Goal: Transaction & Acquisition: Book appointment/travel/reservation

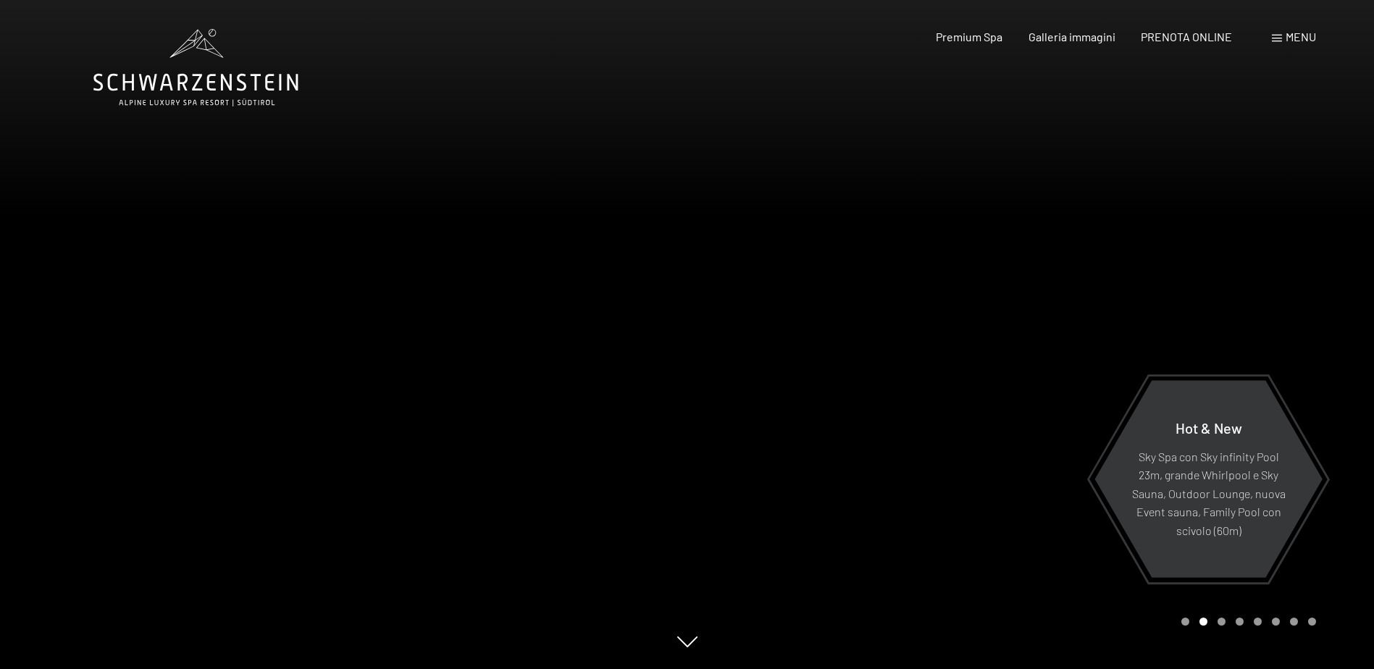
click at [1304, 272] on div at bounding box center [1030, 334] width 687 height 669
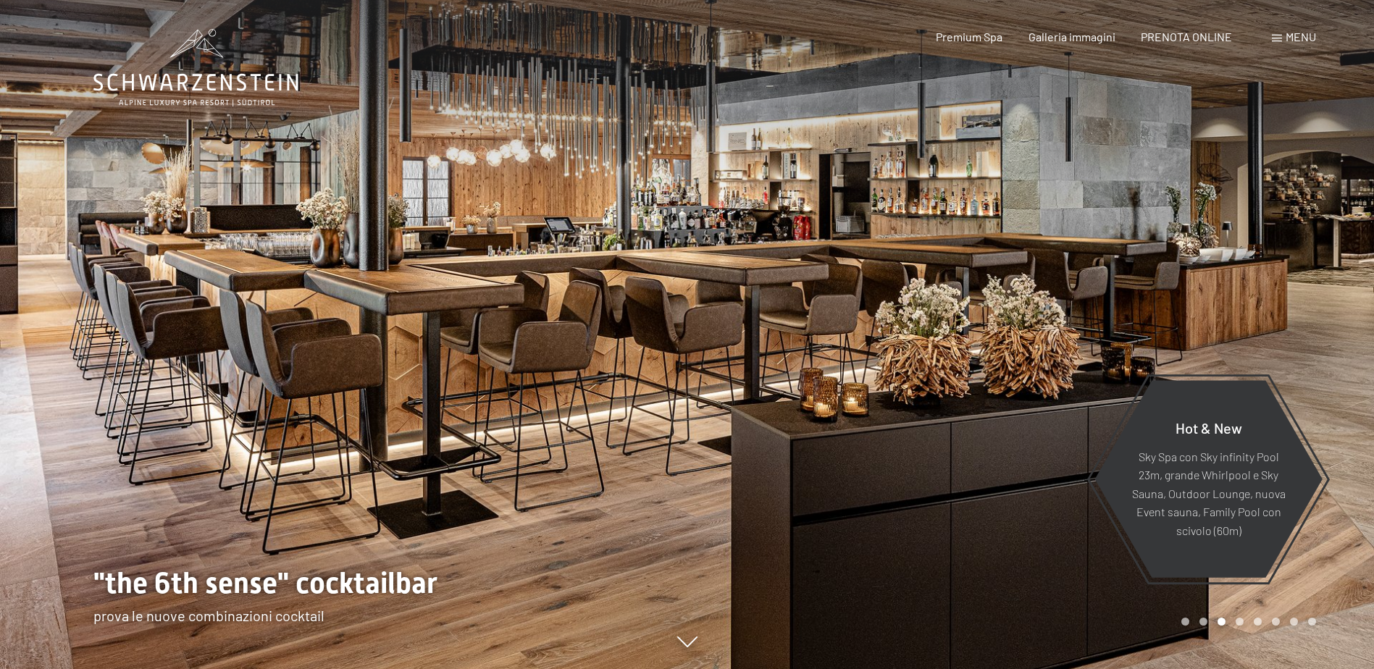
click at [1244, 314] on div at bounding box center [1030, 334] width 687 height 669
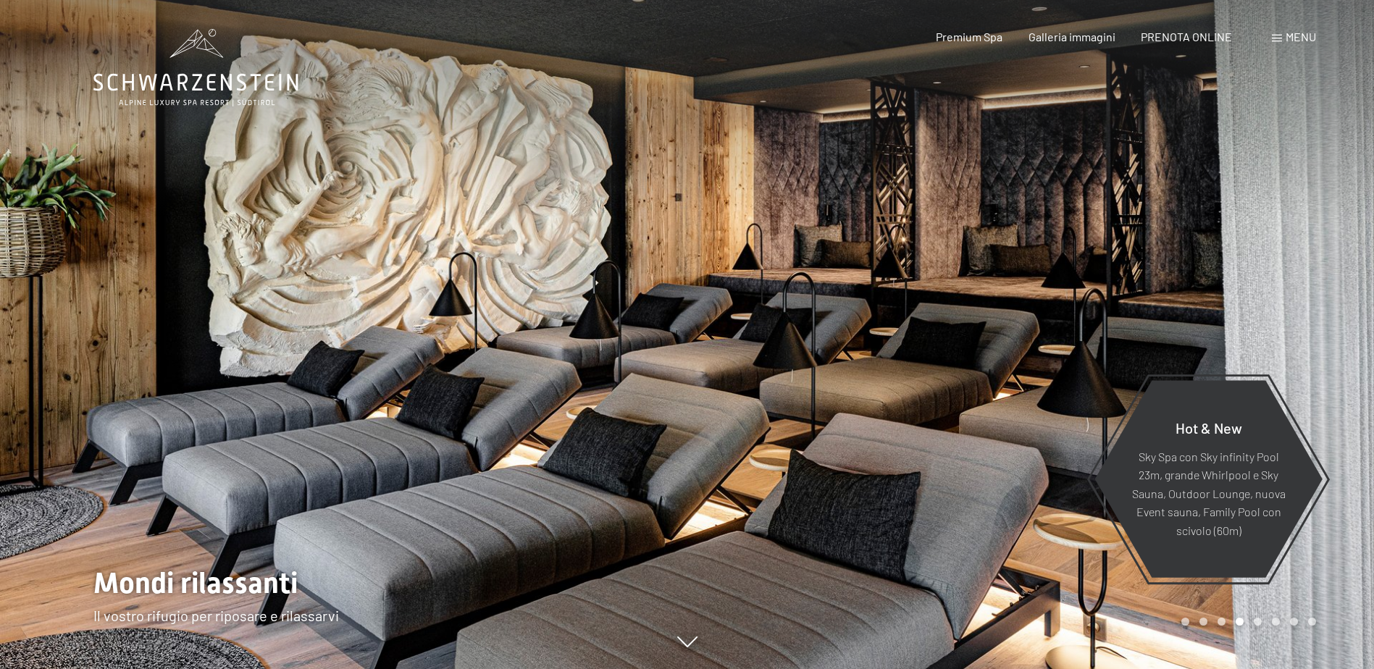
click at [1244, 314] on div at bounding box center [1030, 334] width 687 height 669
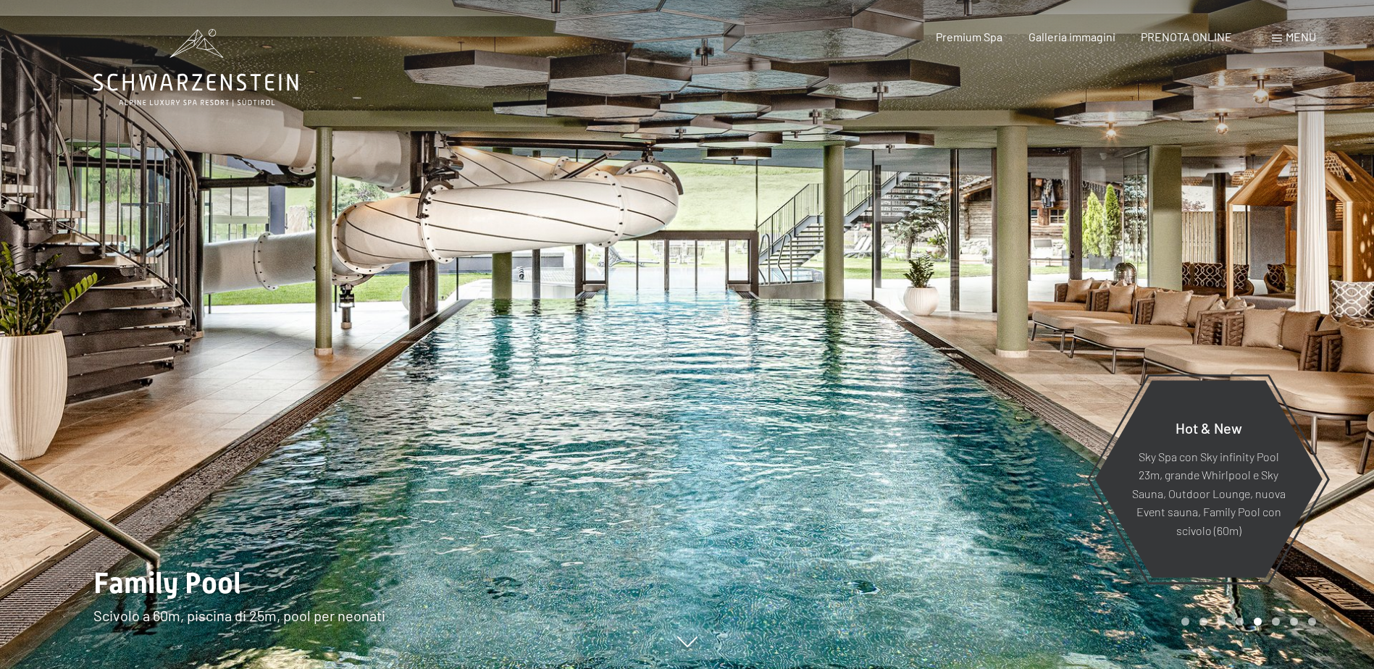
click at [1244, 314] on div at bounding box center [1030, 334] width 687 height 669
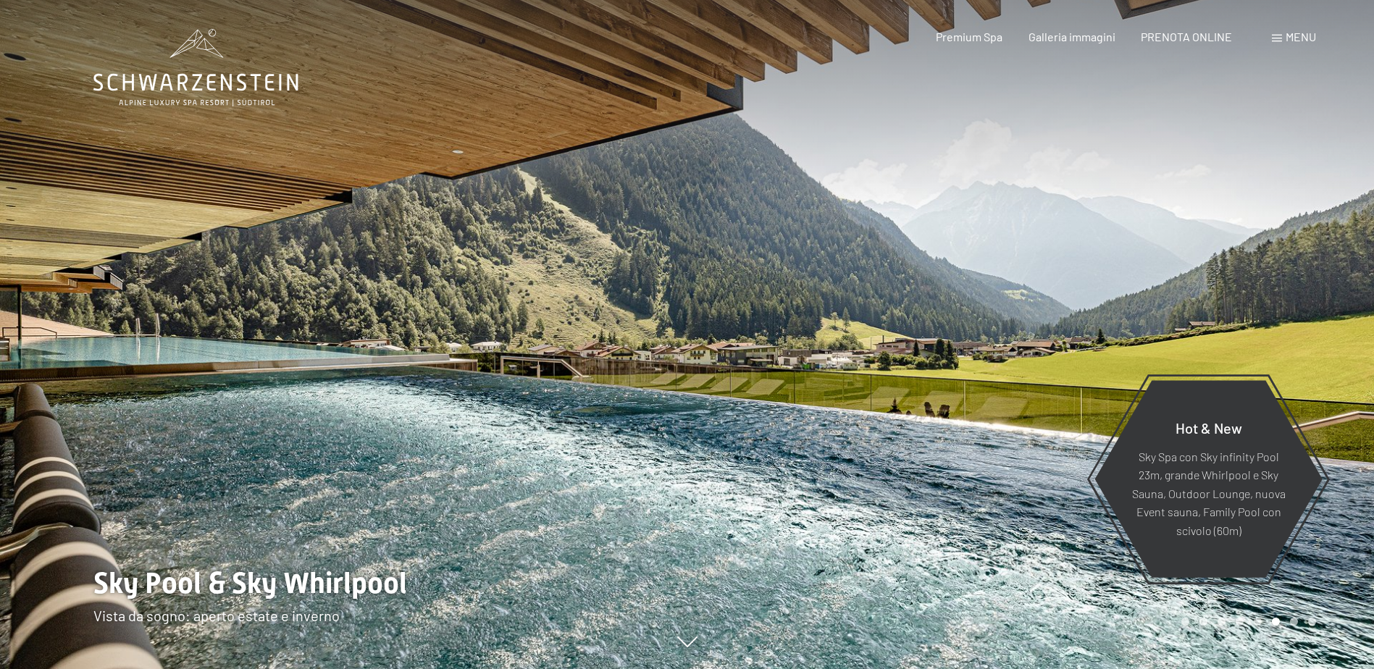
click at [1244, 314] on div at bounding box center [1030, 334] width 687 height 669
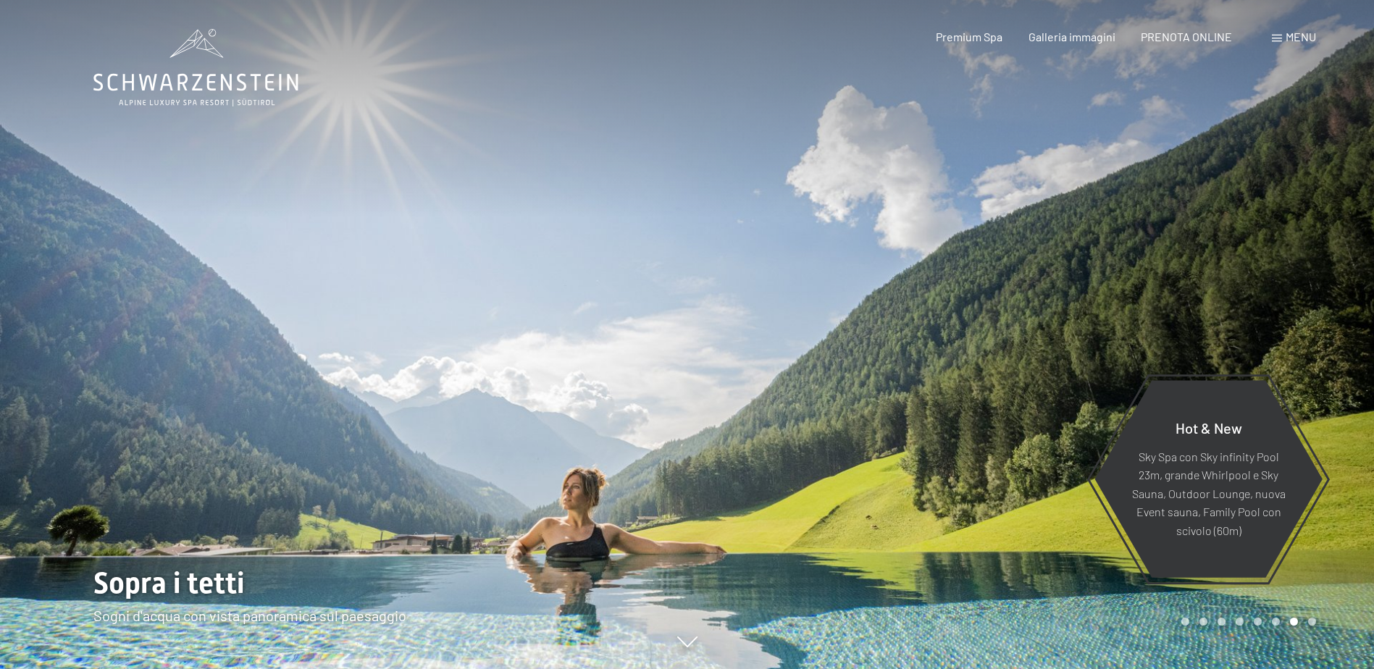
click at [1244, 314] on div at bounding box center [1030, 334] width 687 height 669
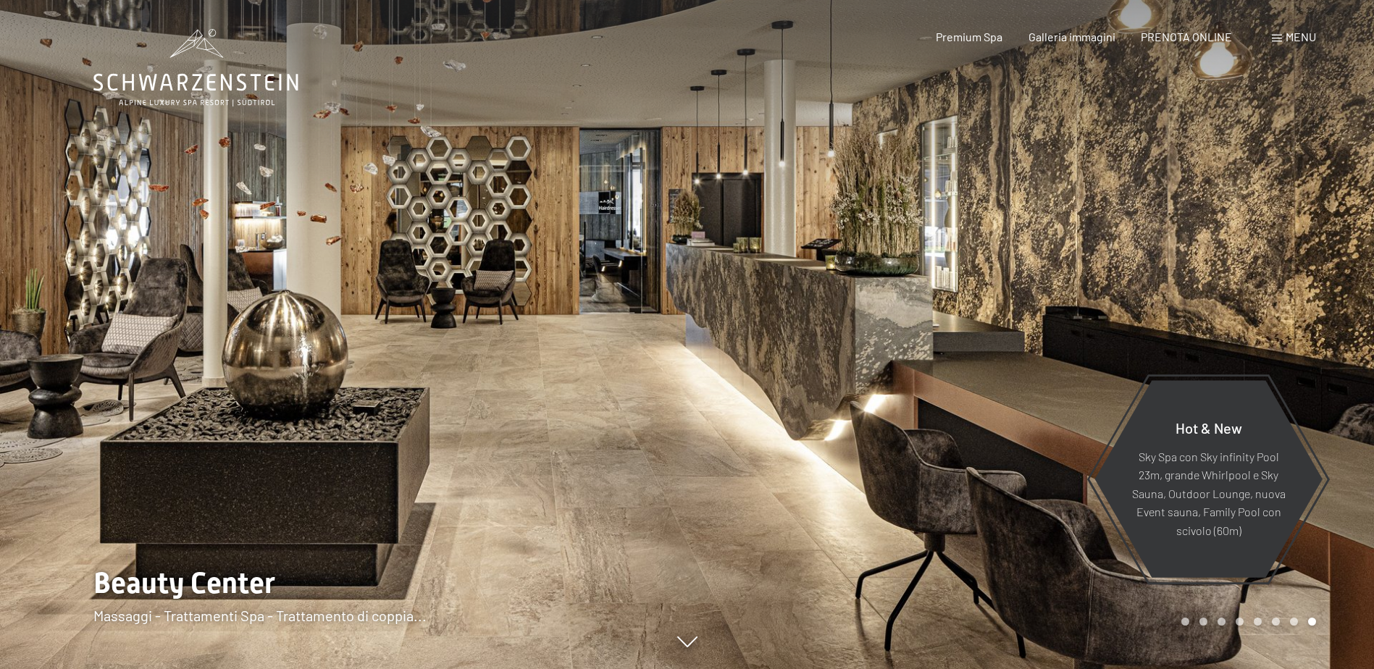
click at [1244, 314] on div at bounding box center [1030, 334] width 687 height 669
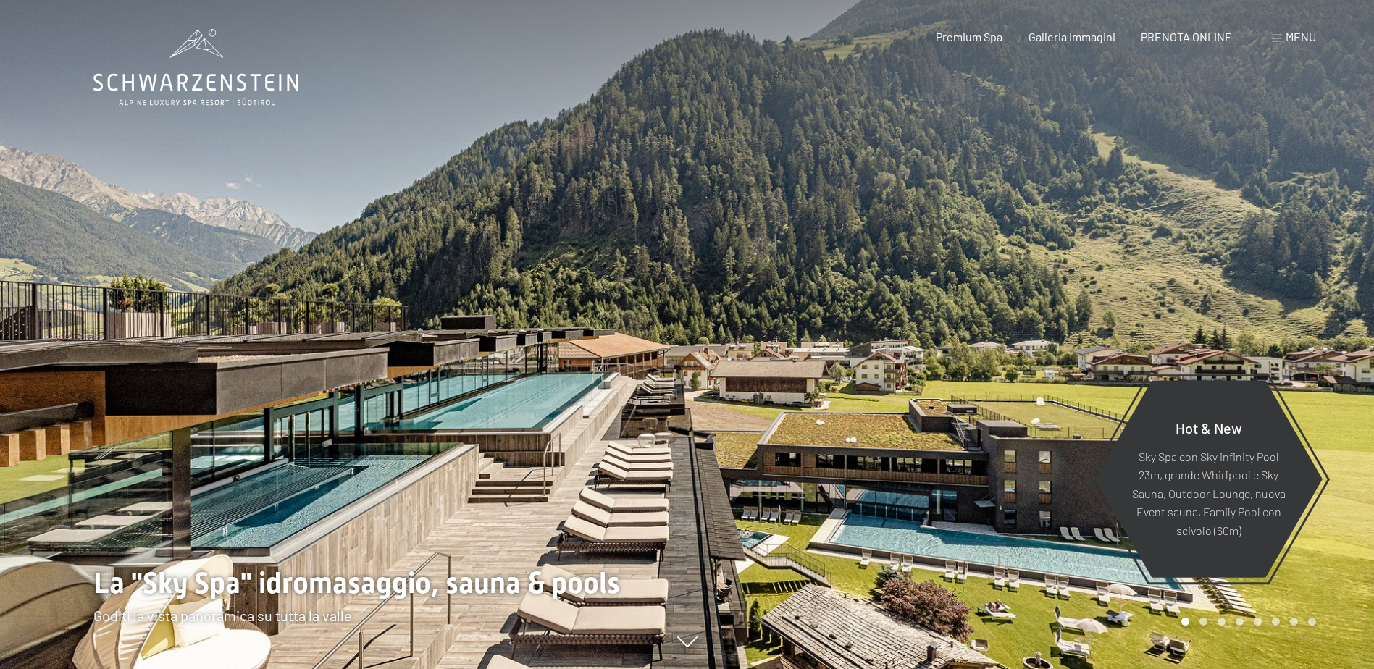
click at [1244, 314] on div at bounding box center [1030, 334] width 687 height 669
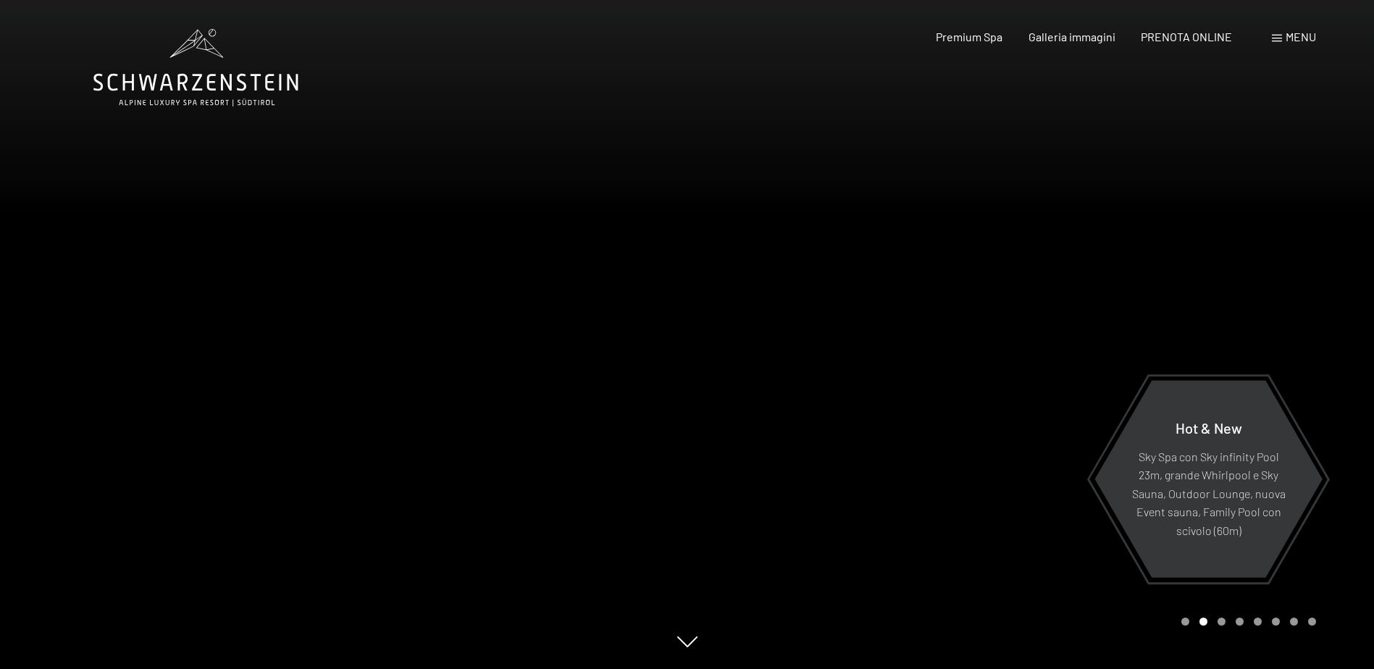
click at [1244, 314] on div at bounding box center [1030, 334] width 687 height 669
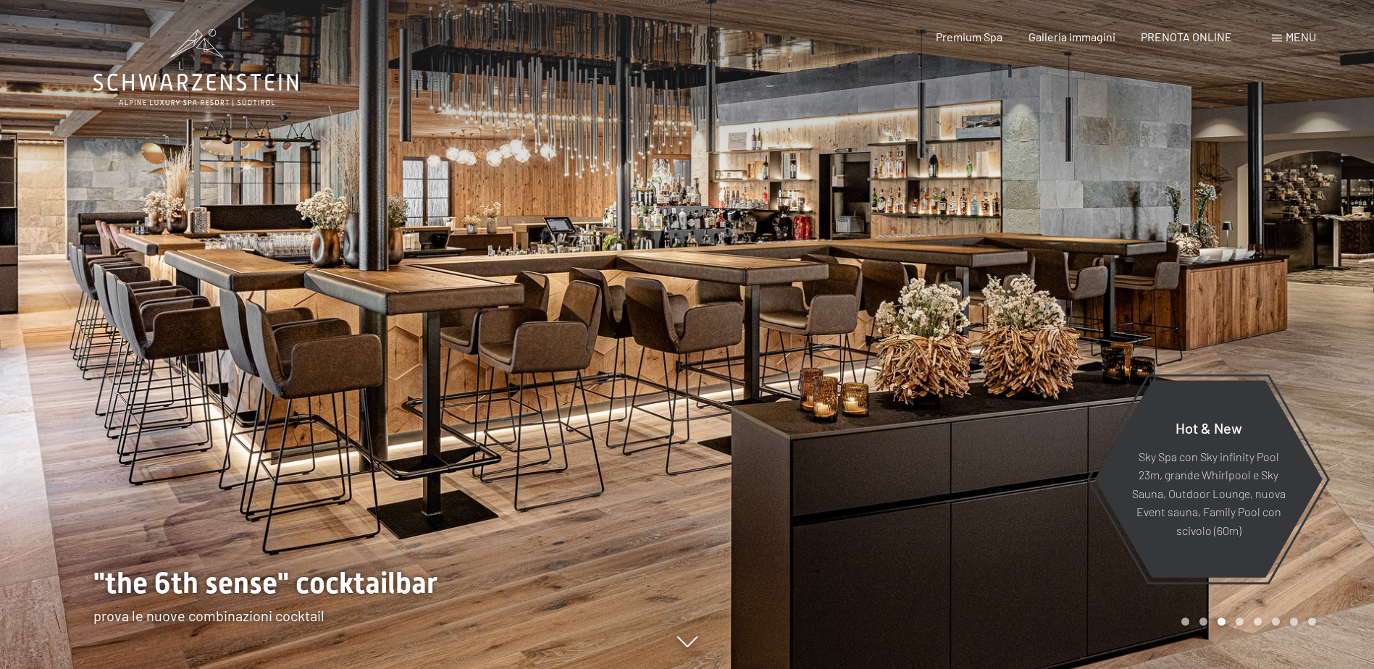
click at [1244, 314] on div at bounding box center [1030, 334] width 687 height 669
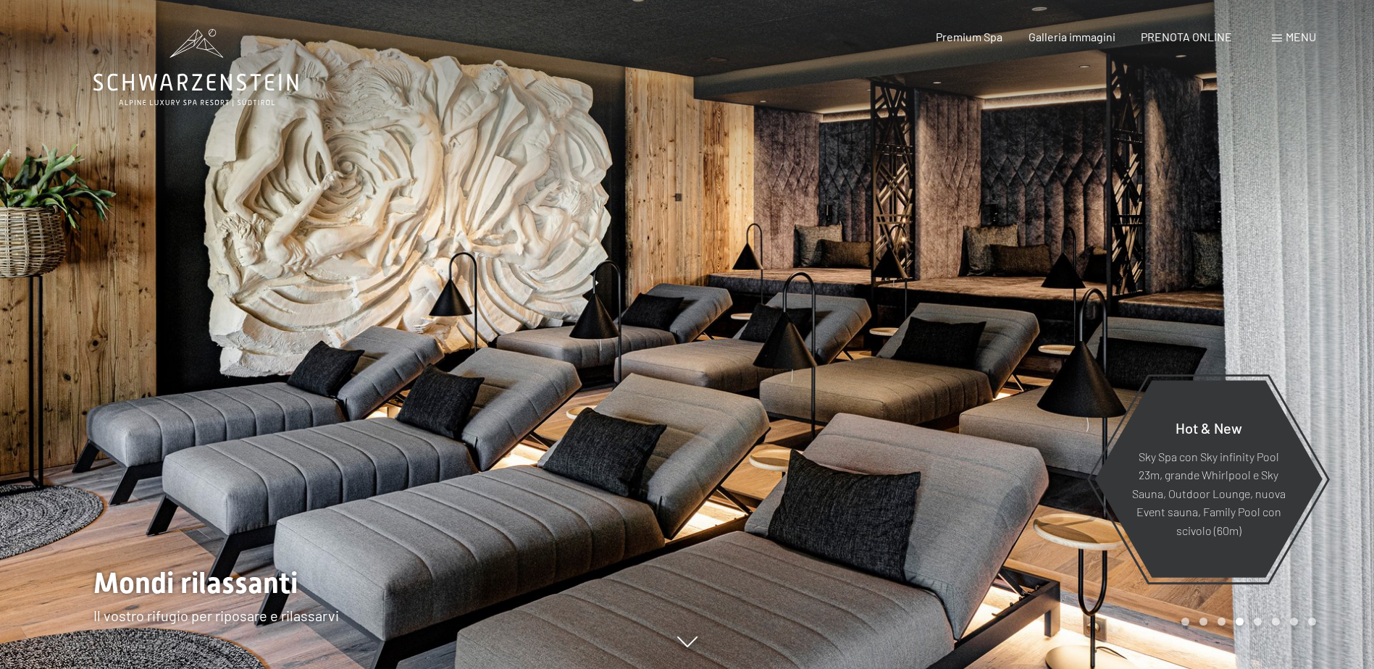
click at [1244, 314] on div at bounding box center [1030, 334] width 687 height 669
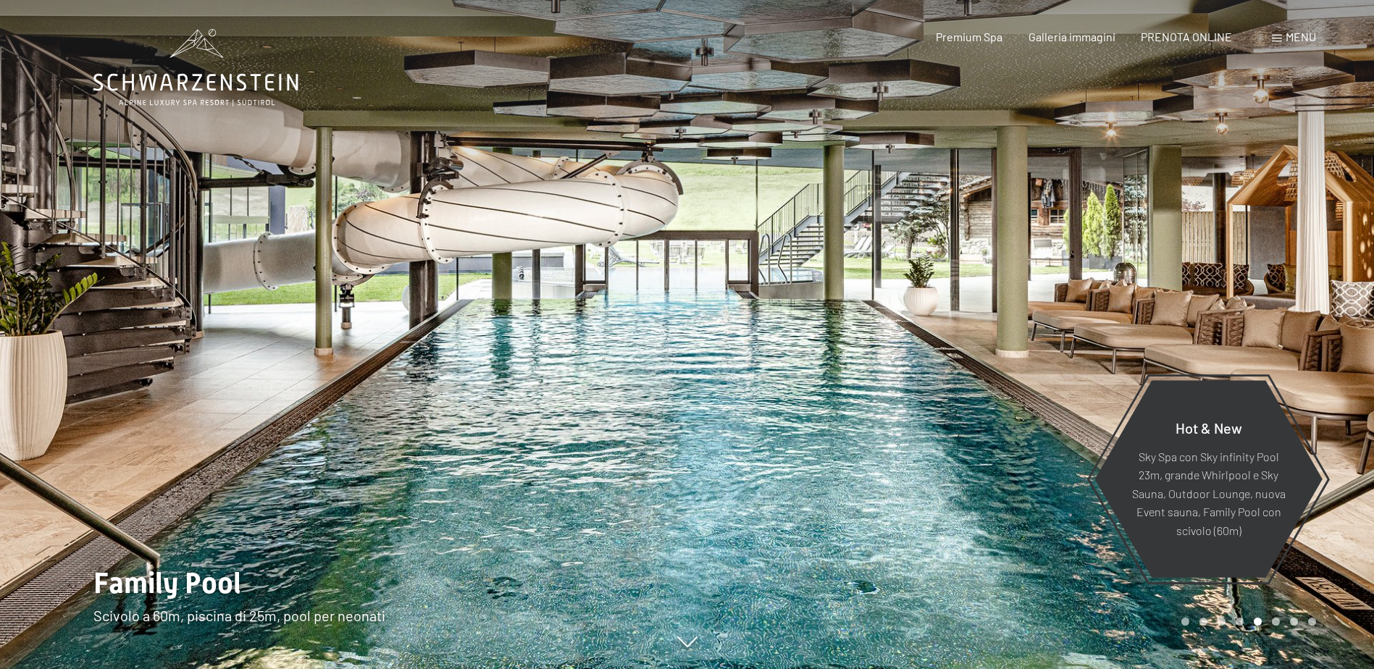
click at [1244, 314] on div at bounding box center [1030, 334] width 687 height 669
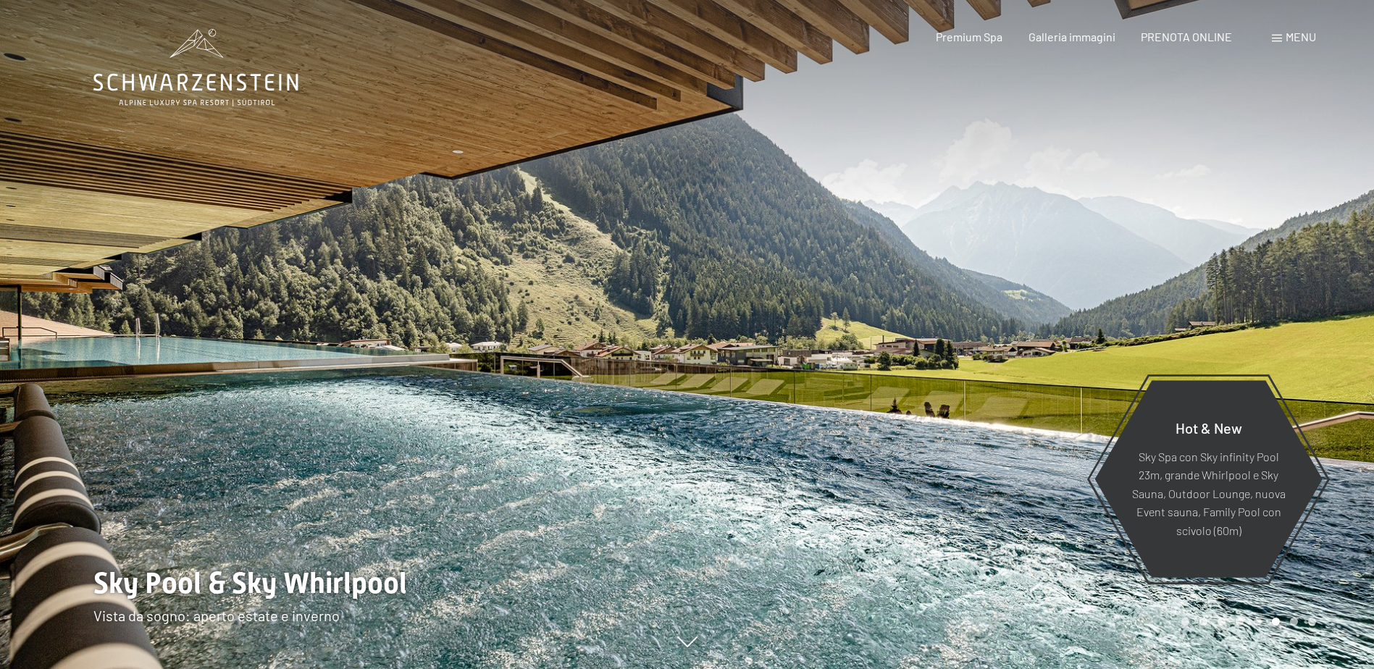
click at [1278, 38] on span at bounding box center [1277, 38] width 10 height 7
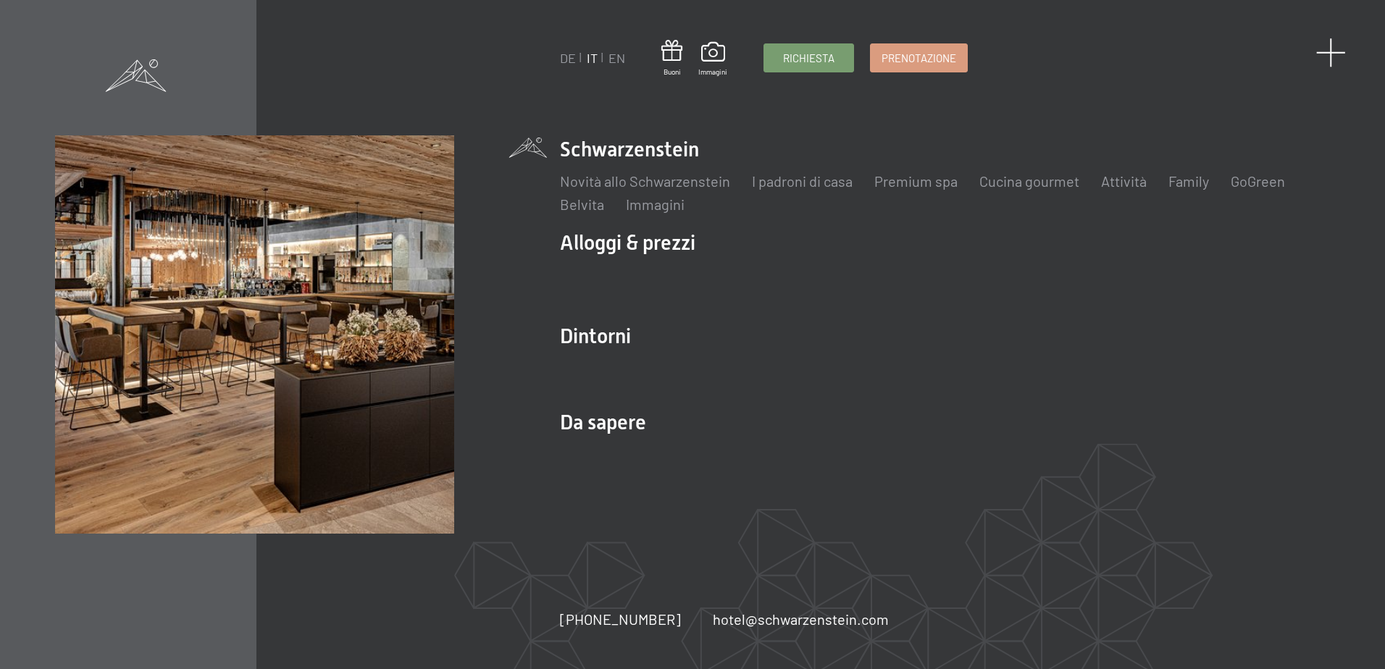
click at [1329, 52] on span at bounding box center [1331, 53] width 30 height 30
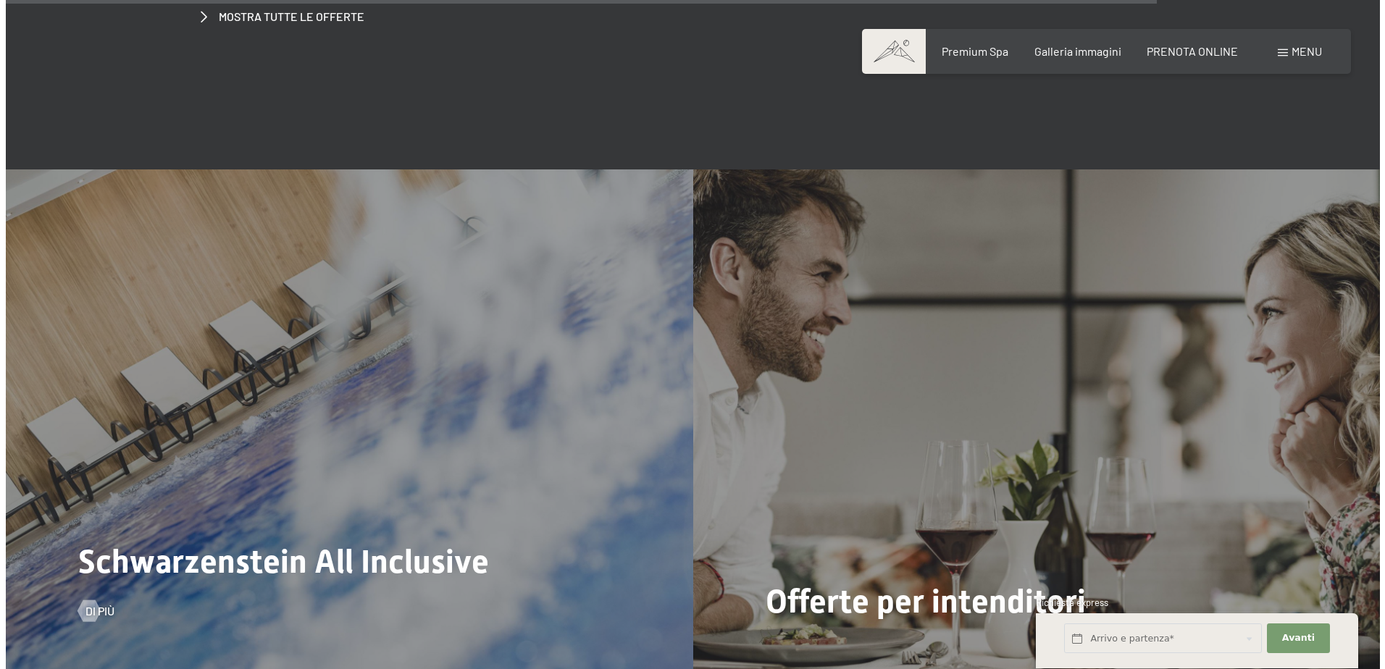
scroll to position [6155, 0]
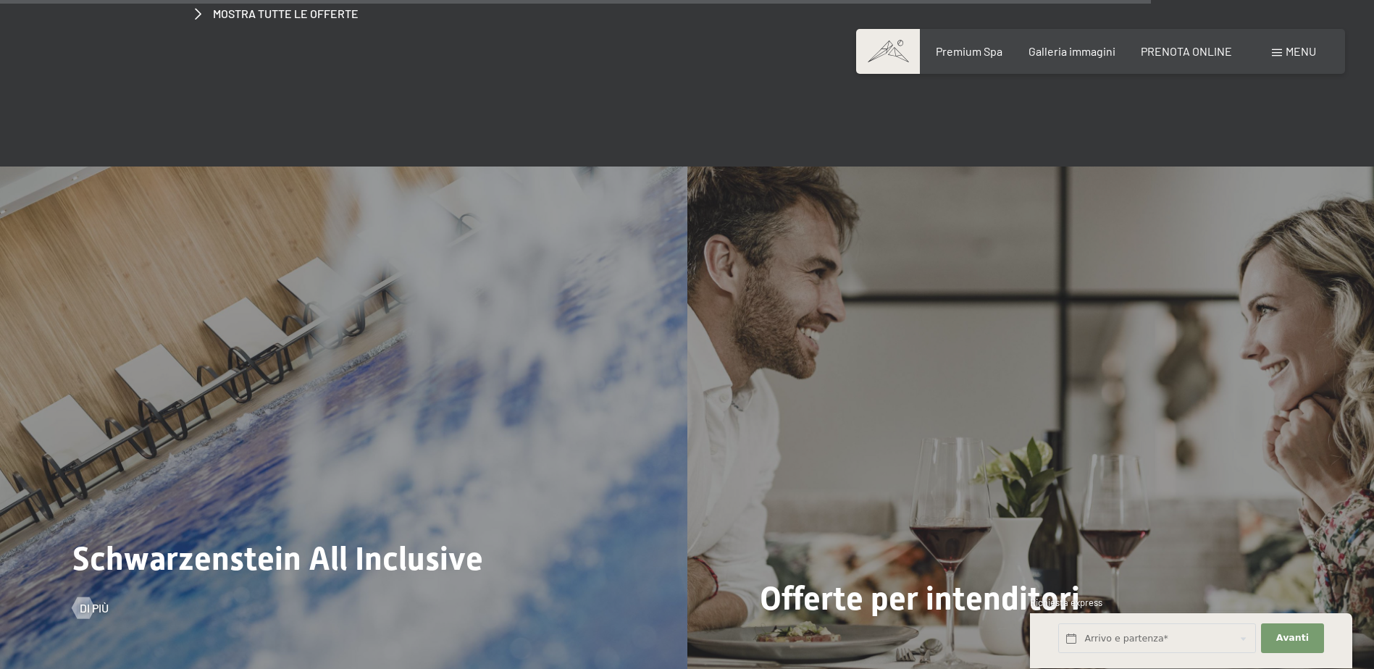
click at [335, 539] on span "Schwarzenstein All Inclusive" at bounding box center [277, 558] width 411 height 38
click at [84, 597] on div at bounding box center [83, 608] width 12 height 22
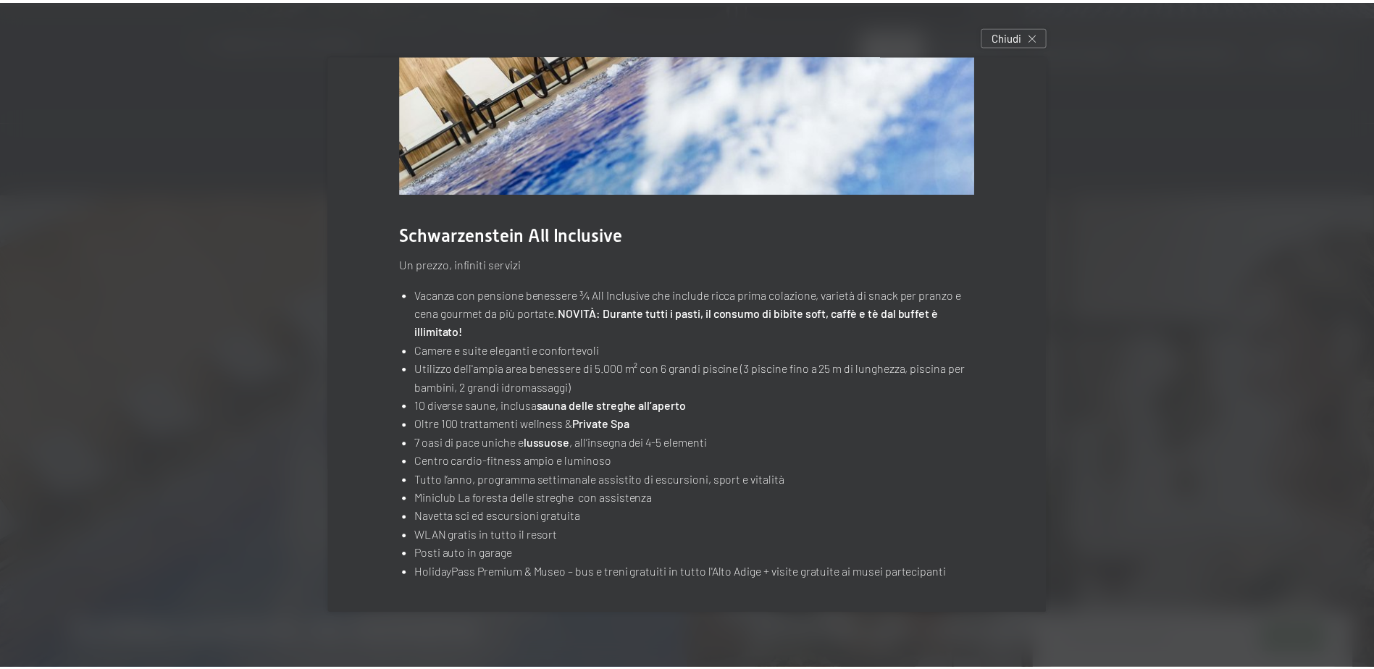
scroll to position [0, 0]
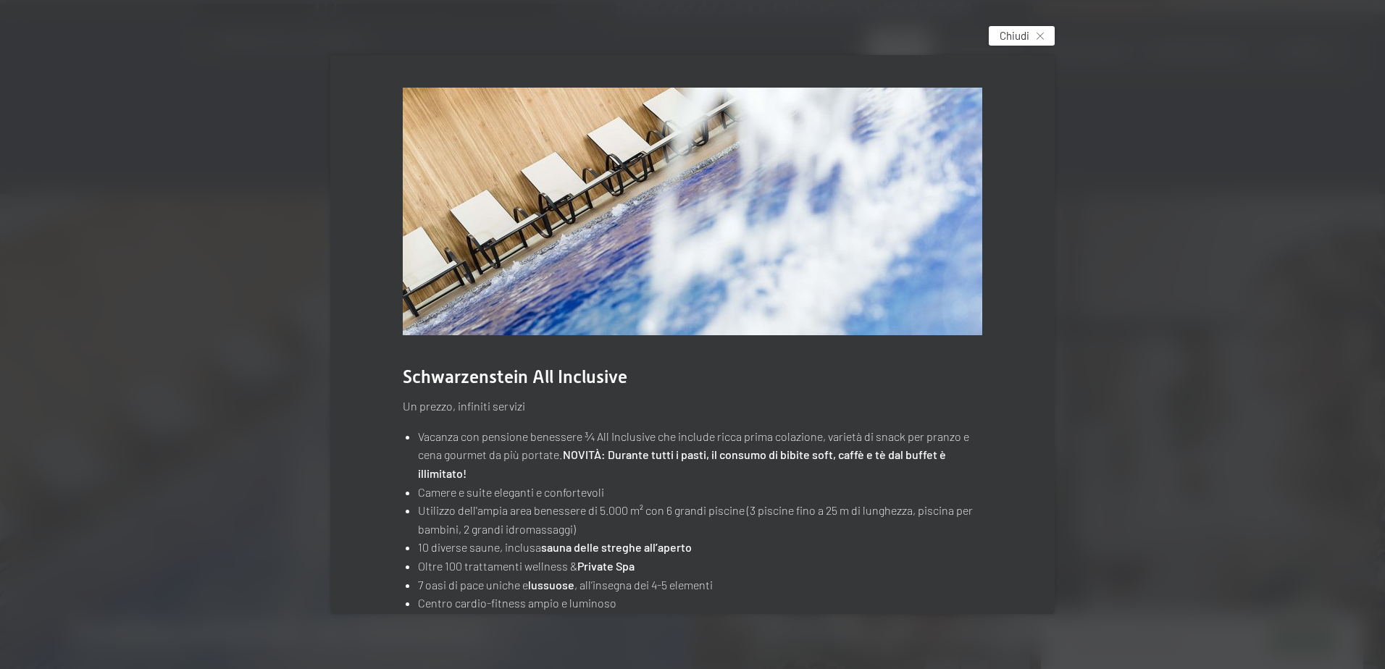
click at [1021, 30] on span "Chiudi" at bounding box center [1014, 35] width 30 height 15
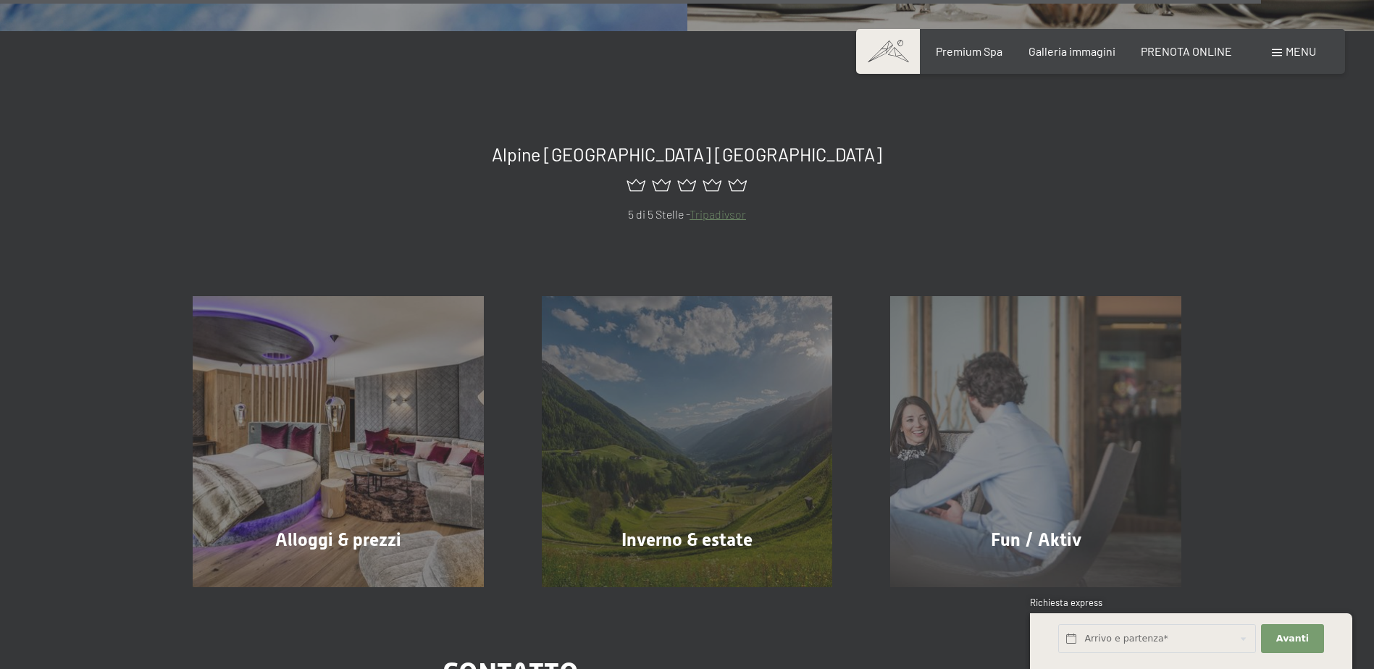
scroll to position [6952, 0]
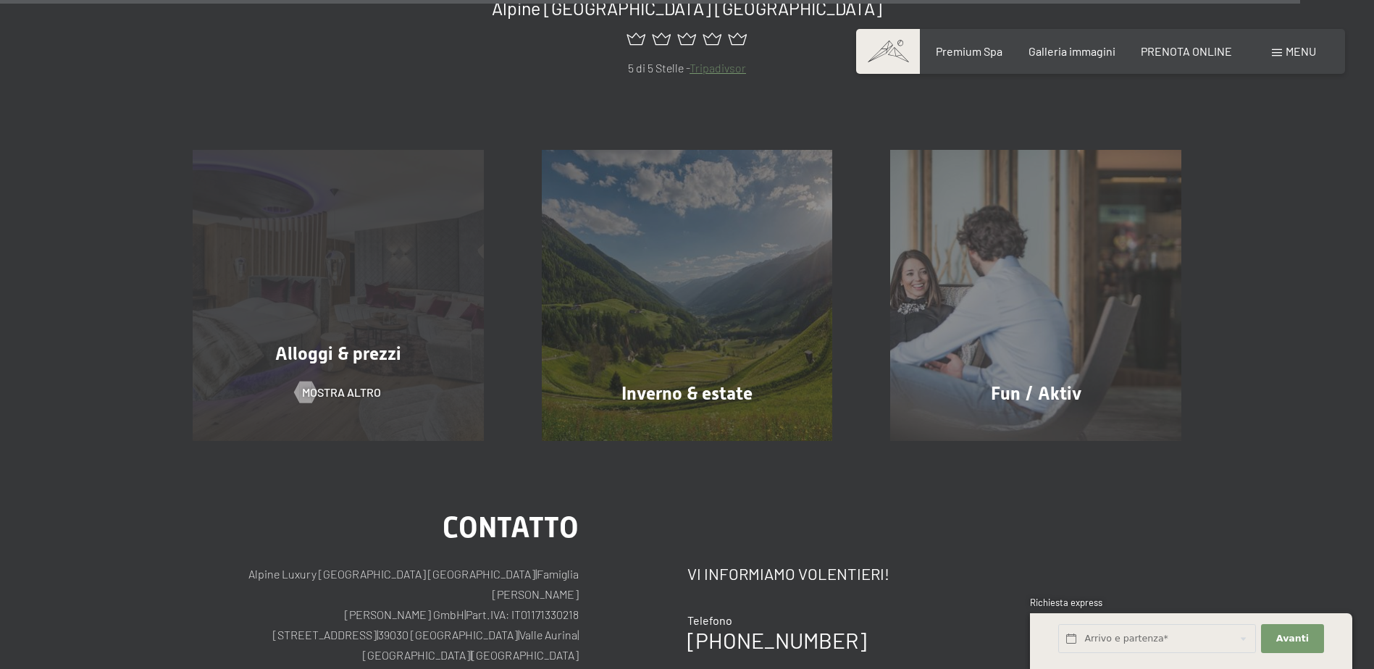
click at [309, 332] on div "Alloggi & prezzi mostra altro" at bounding box center [338, 295] width 349 height 291
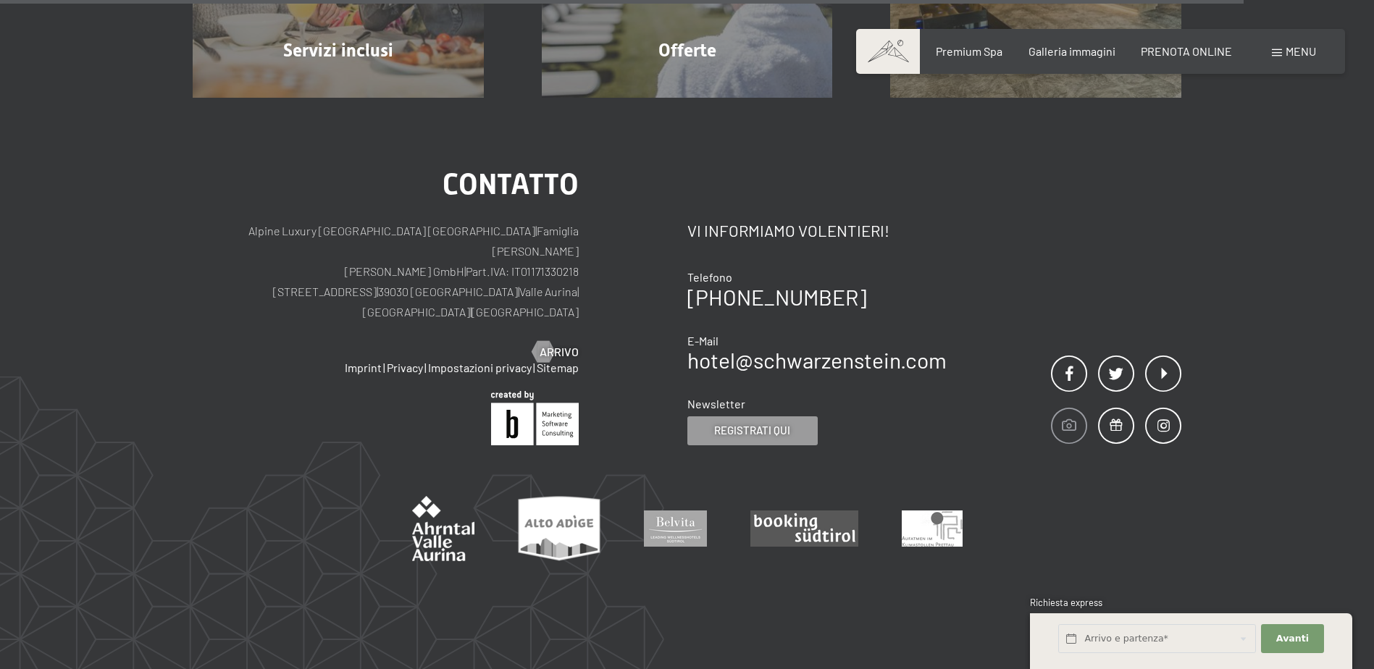
scroll to position [4728, 0]
